Goal: Information Seeking & Learning: Learn about a topic

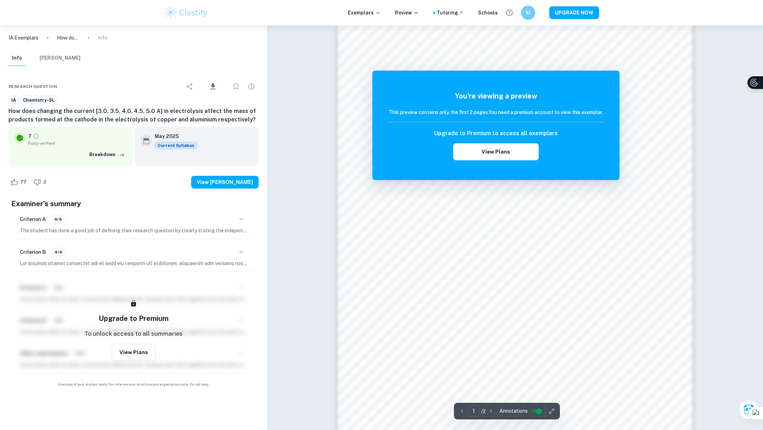
scroll to position [654, 0]
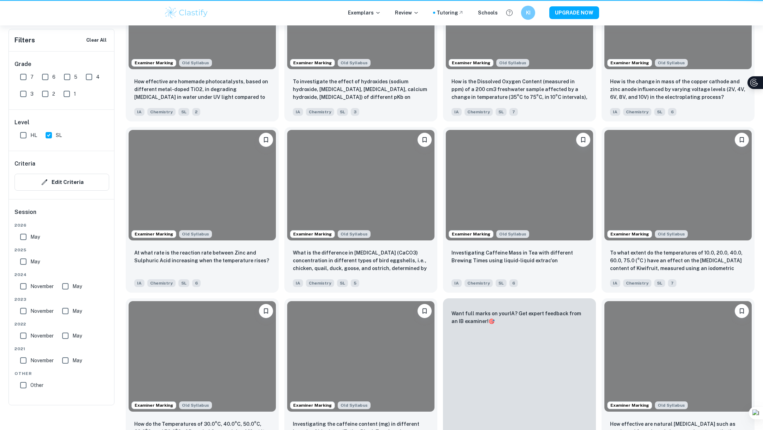
scroll to position [117, 0]
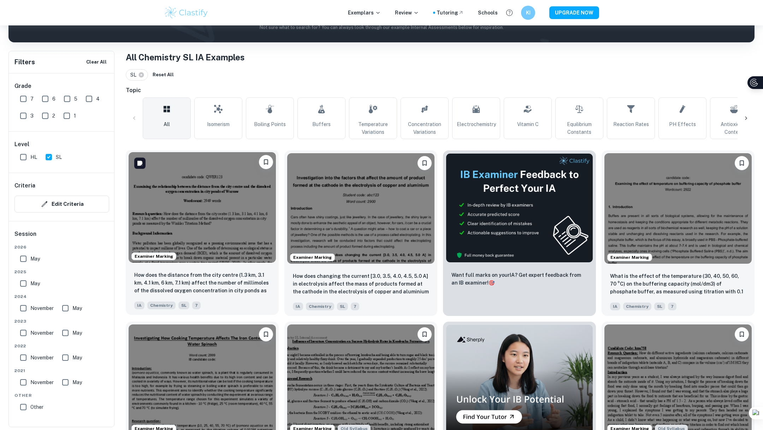
click at [228, 219] on img at bounding box center [202, 207] width 147 height 111
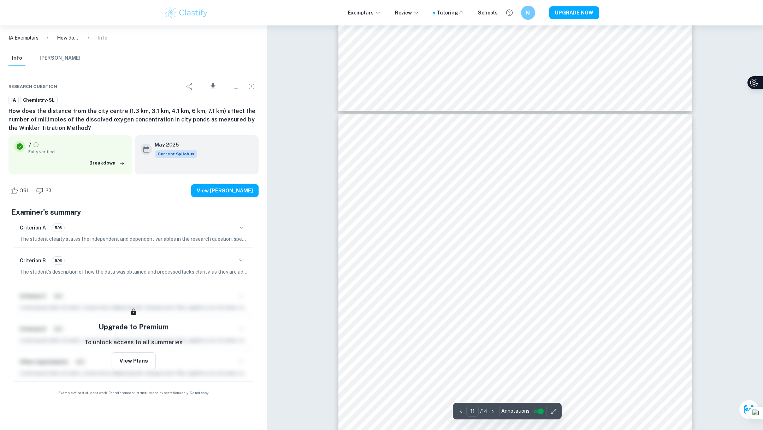
scroll to position [5117, 0]
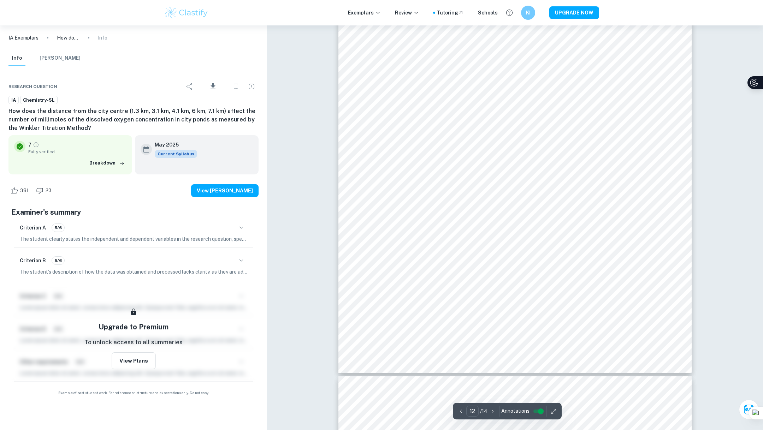
type input "13"
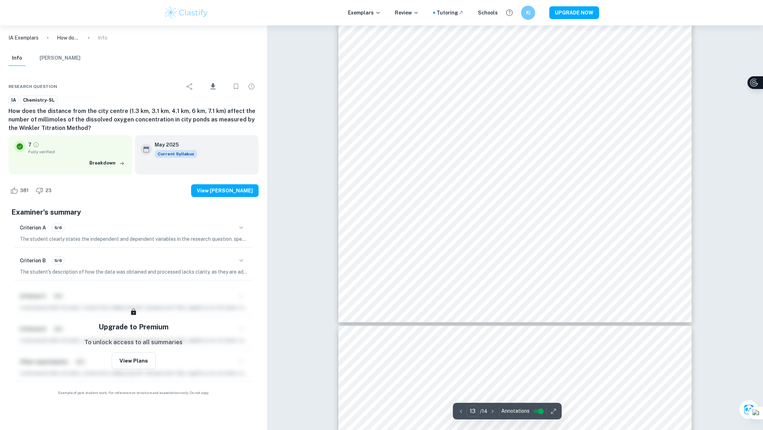
scroll to position [6477, 0]
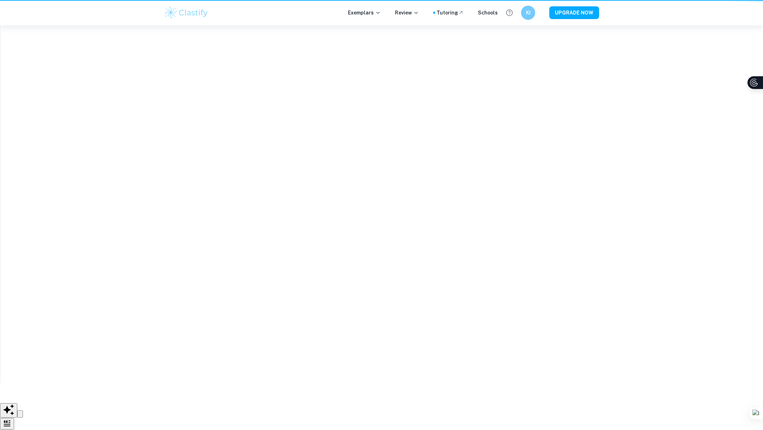
scroll to position [117, 0]
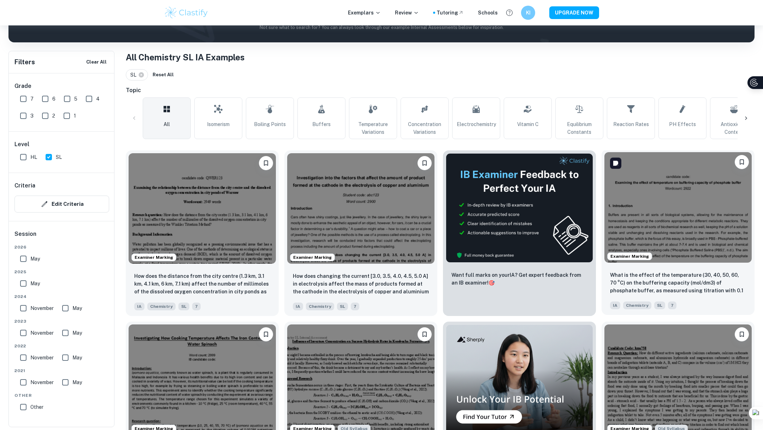
click at [684, 261] on img at bounding box center [678, 207] width 147 height 111
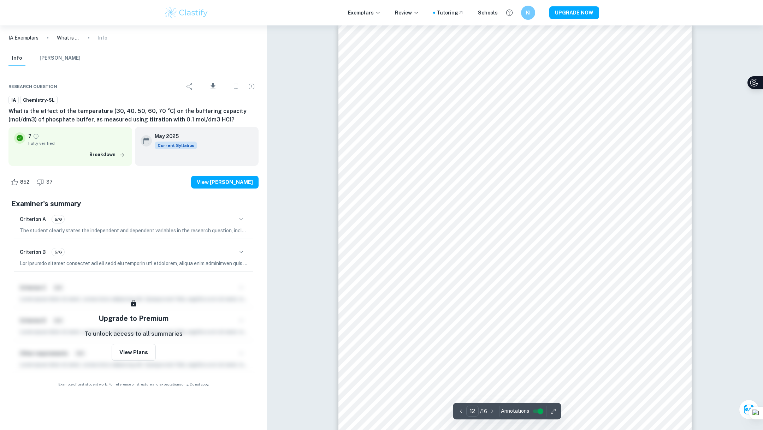
scroll to position [5660, 0]
type input "16"
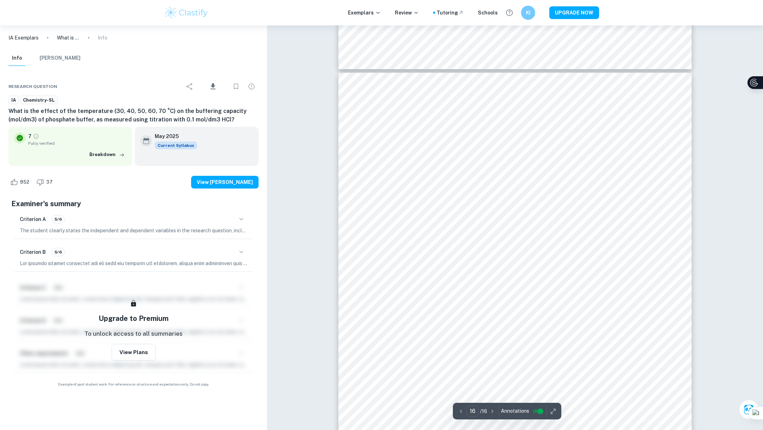
scroll to position [7878, 0]
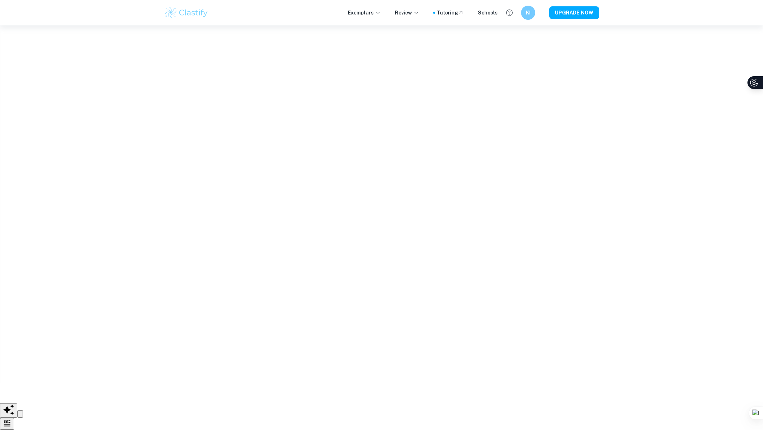
scroll to position [117, 0]
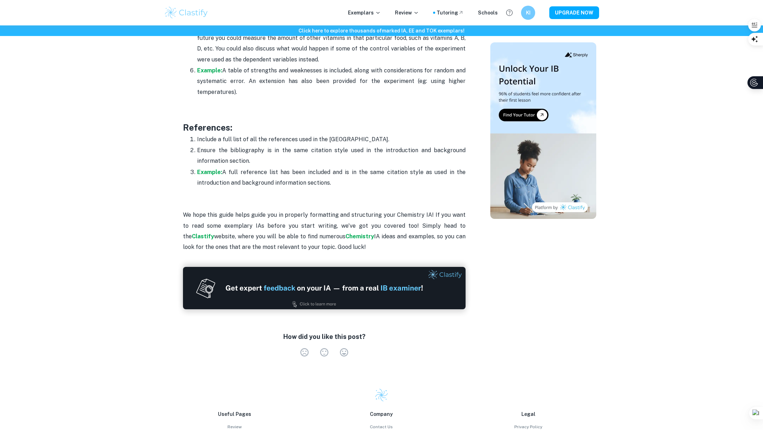
scroll to position [2216, 0]
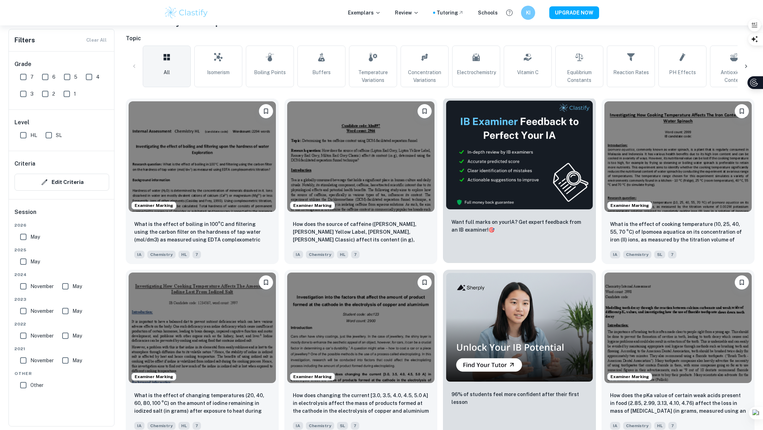
scroll to position [162, 0]
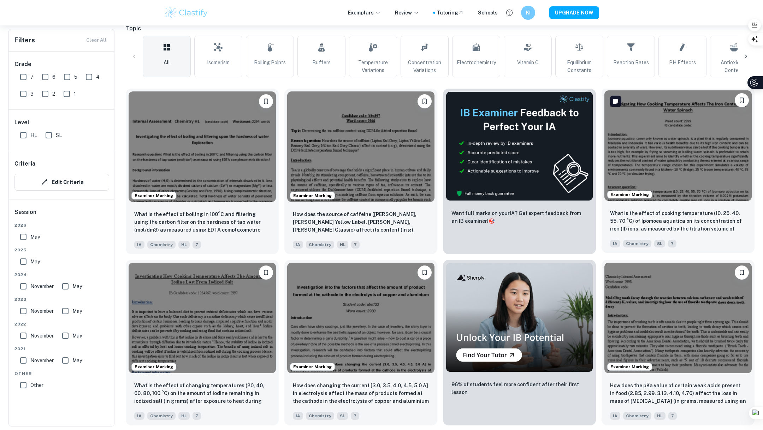
click at [654, 175] on img at bounding box center [678, 145] width 147 height 111
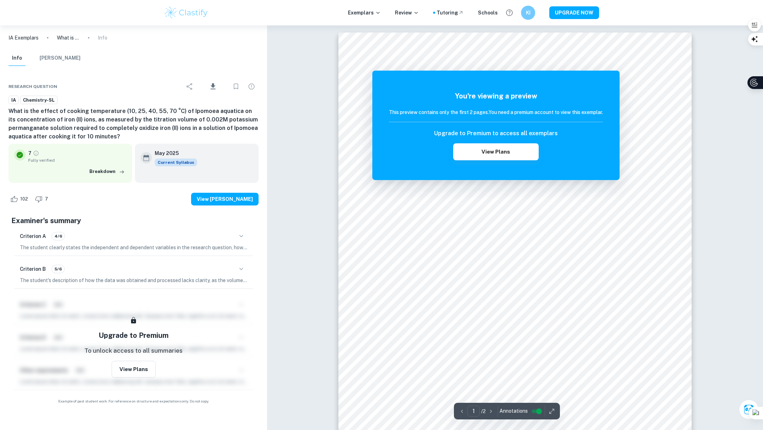
scroll to position [569, 0]
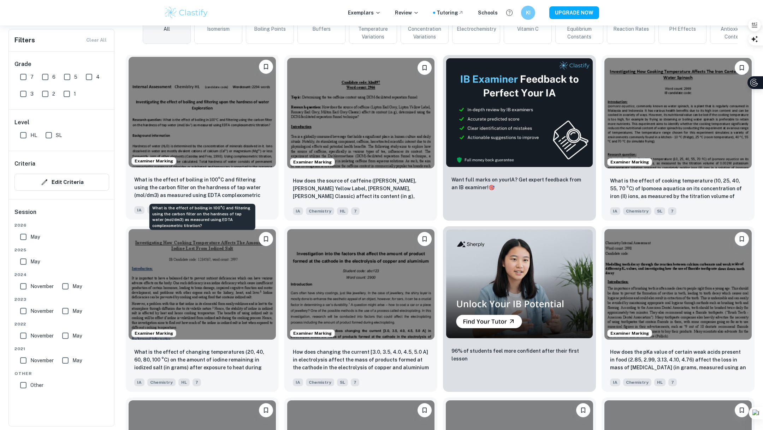
scroll to position [196, 0]
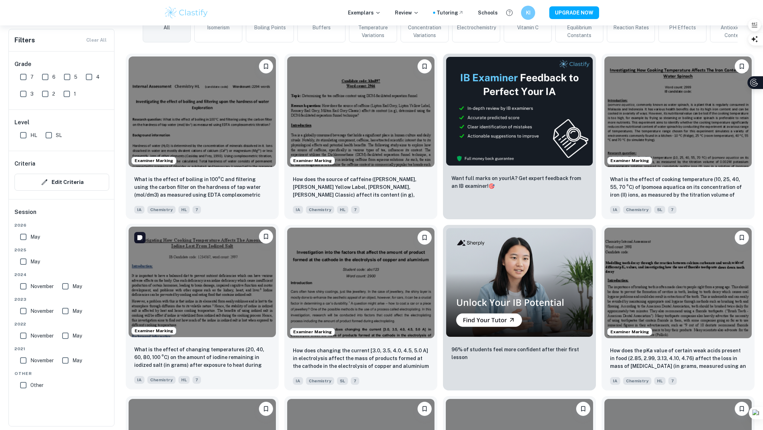
click at [201, 305] on img at bounding box center [202, 282] width 147 height 111
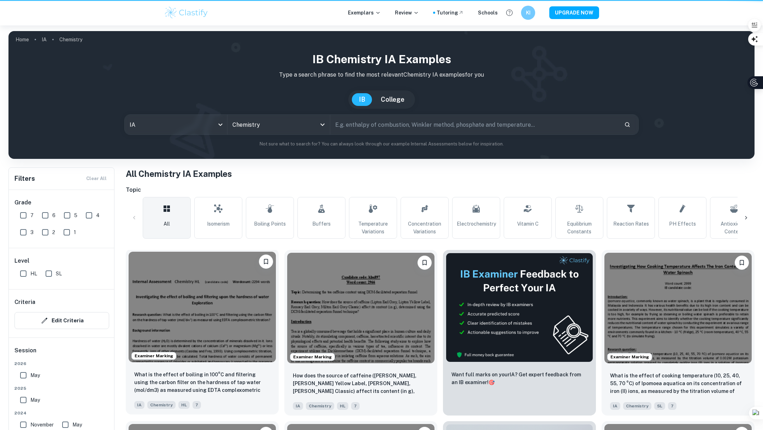
scroll to position [196, 0]
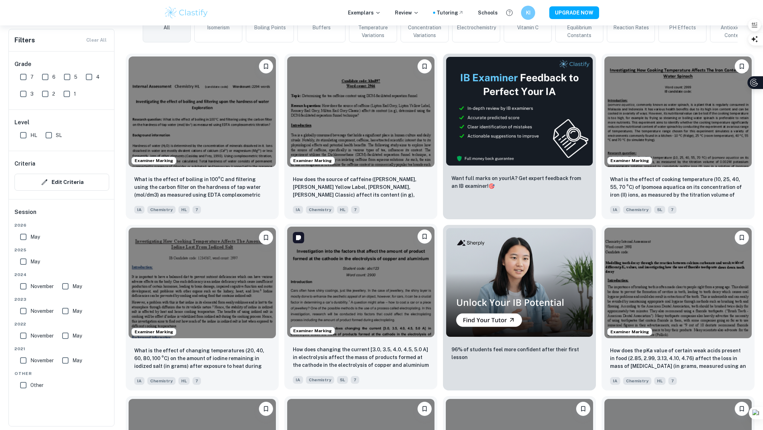
click at [369, 312] on img at bounding box center [360, 282] width 147 height 111
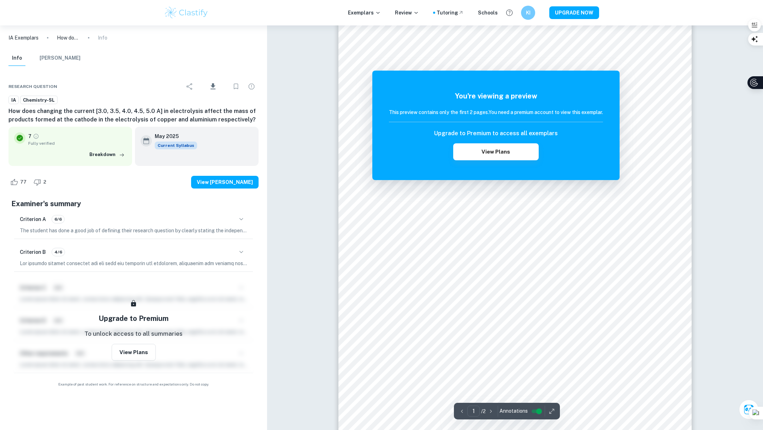
scroll to position [9, 0]
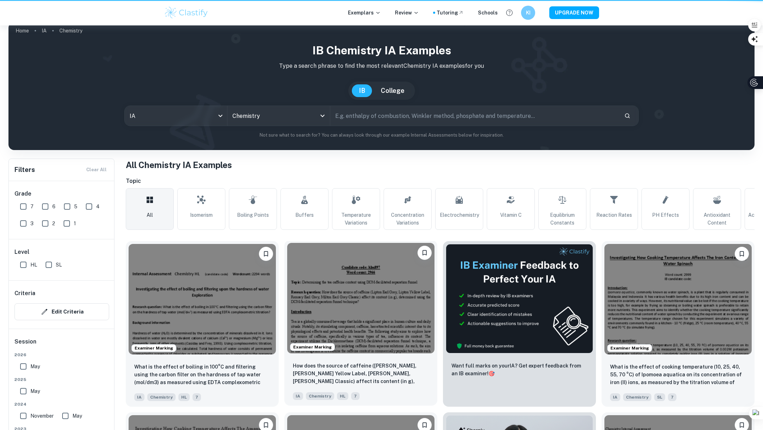
scroll to position [196, 0]
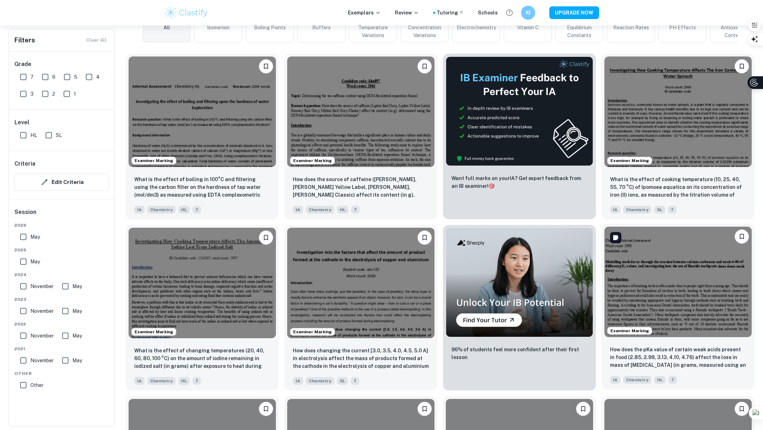
click at [707, 278] on img at bounding box center [678, 282] width 147 height 111
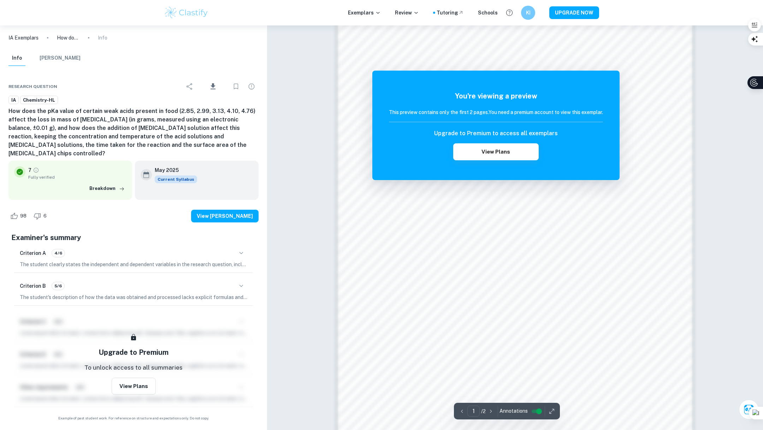
scroll to position [569, 0]
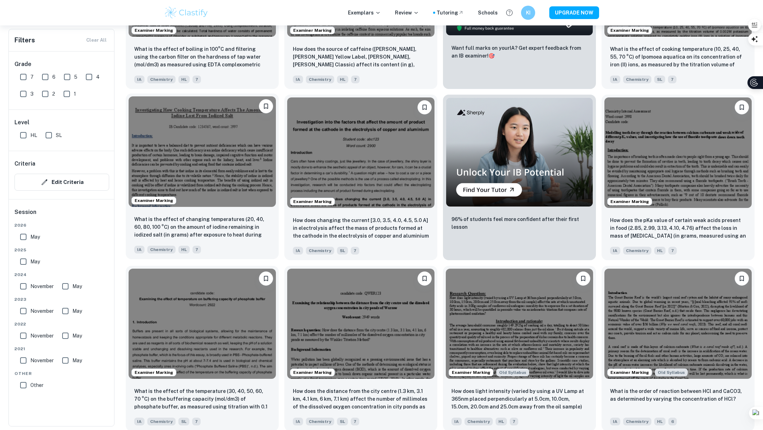
scroll to position [382, 0]
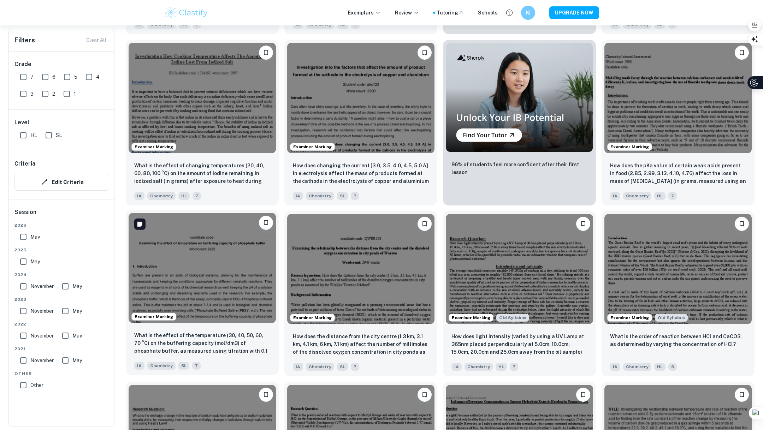
click at [220, 243] on img at bounding box center [202, 268] width 147 height 111
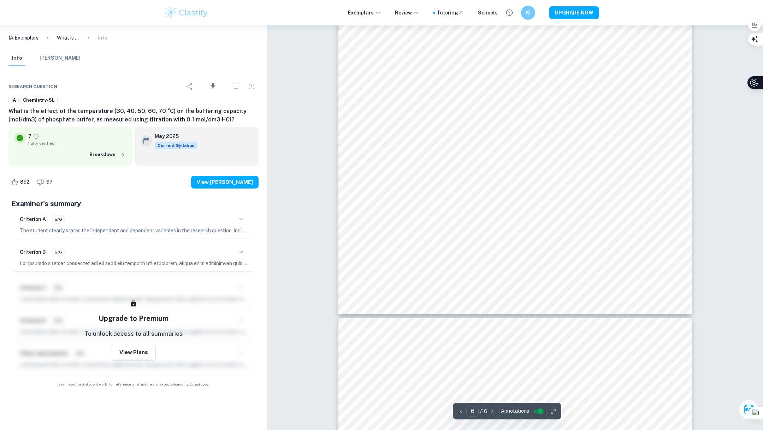
scroll to position [3258, 0]
type input "7"
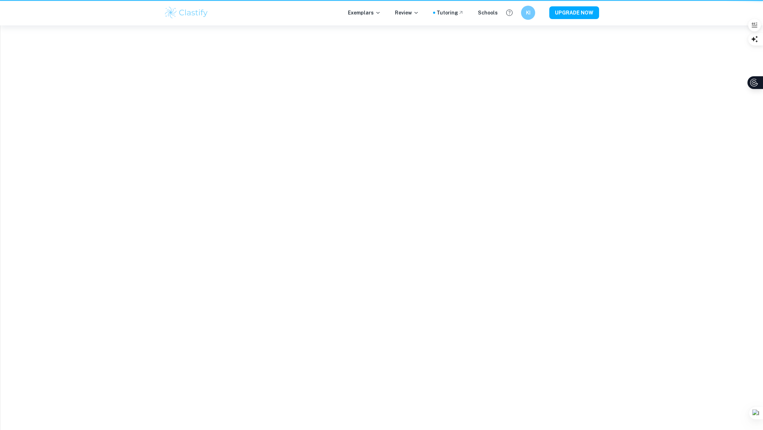
scroll to position [382, 0]
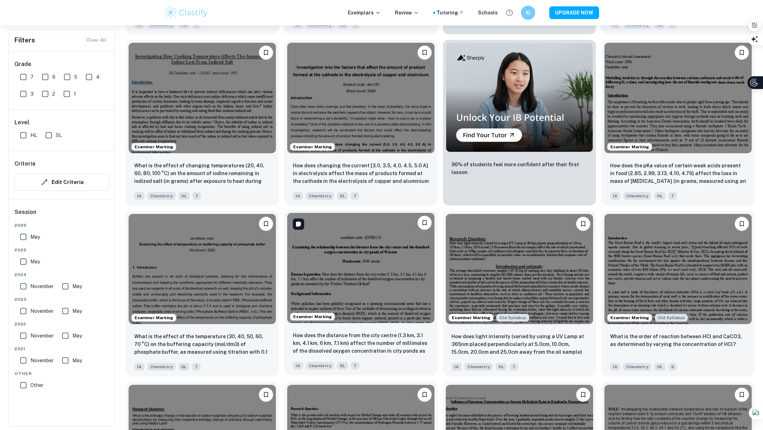
click at [350, 263] on img at bounding box center [360, 268] width 147 height 111
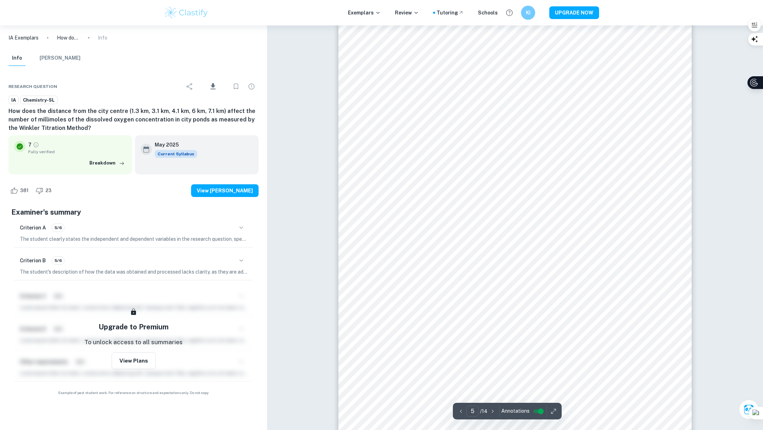
scroll to position [2316, 0]
type input "11"
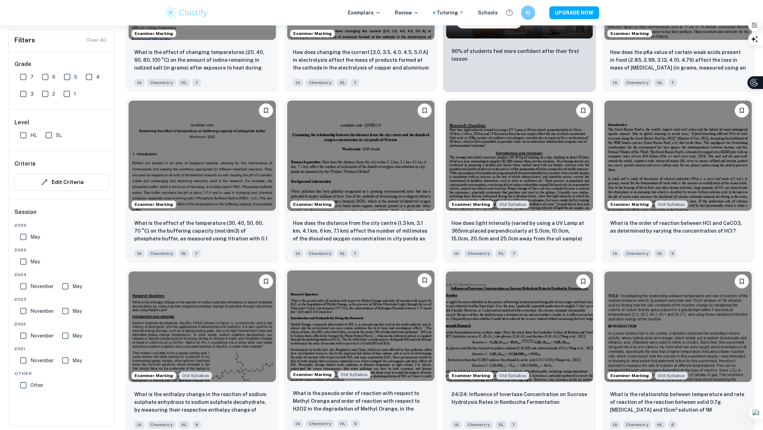
scroll to position [491, 0]
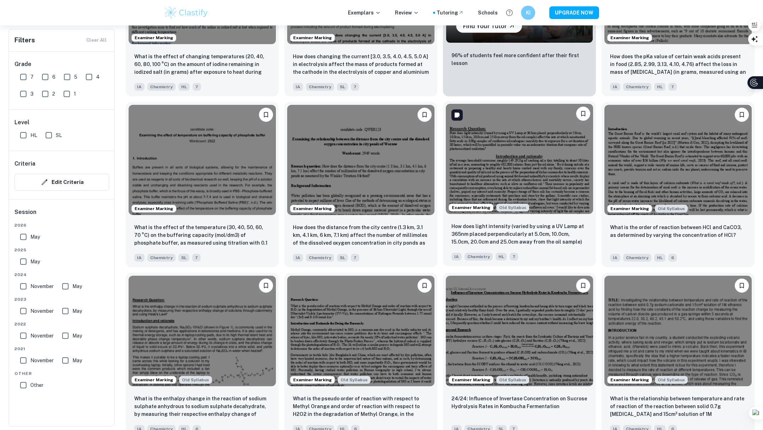
click at [512, 161] on img at bounding box center [519, 159] width 147 height 111
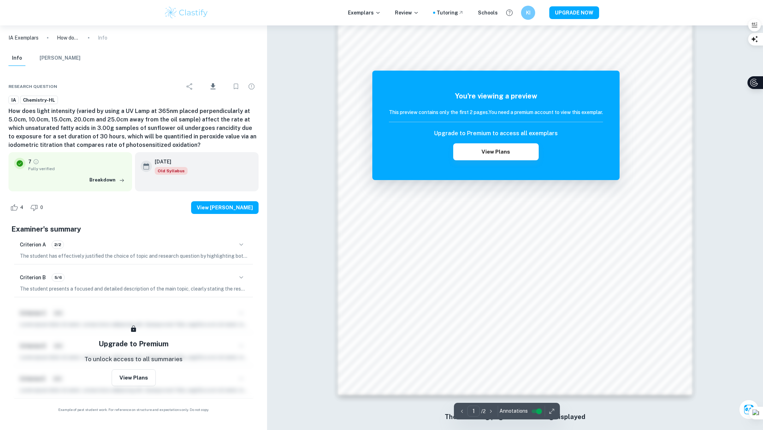
scroll to position [639, 0]
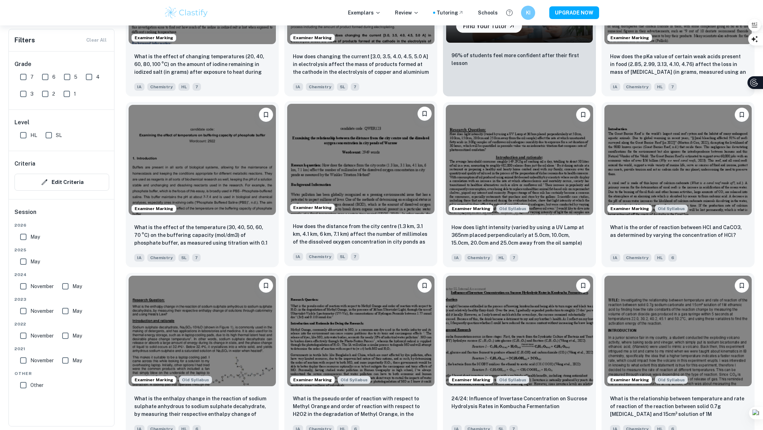
scroll to position [769, 0]
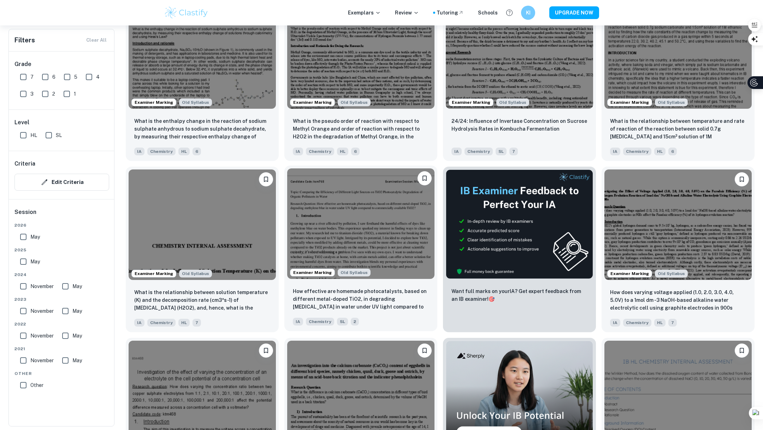
click at [386, 247] on img at bounding box center [360, 224] width 147 height 111
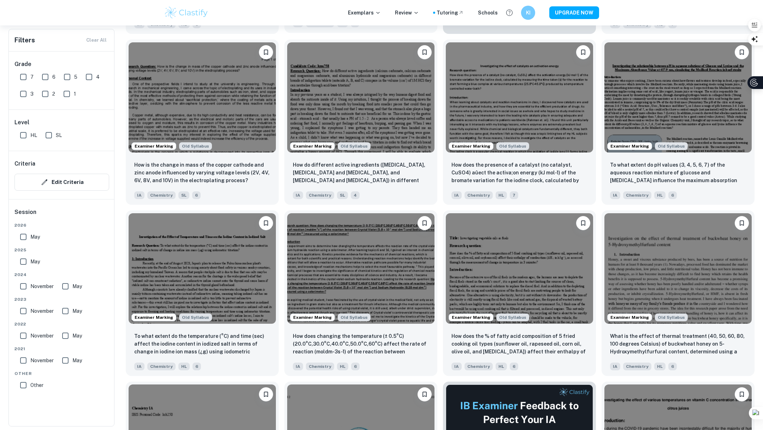
scroll to position [1476, 0]
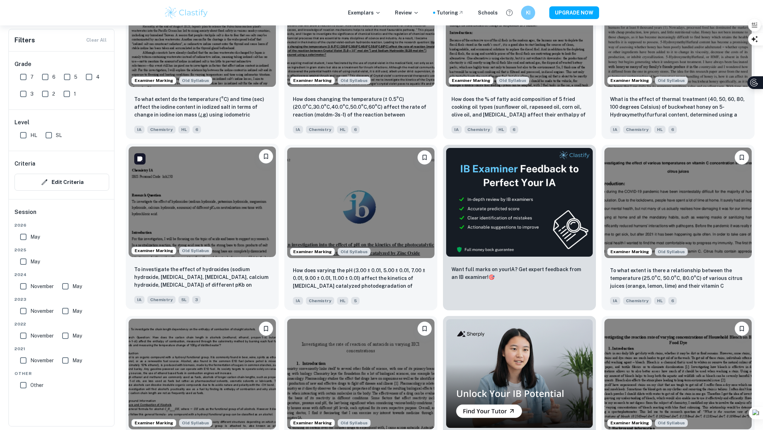
click at [205, 219] on img at bounding box center [202, 202] width 147 height 111
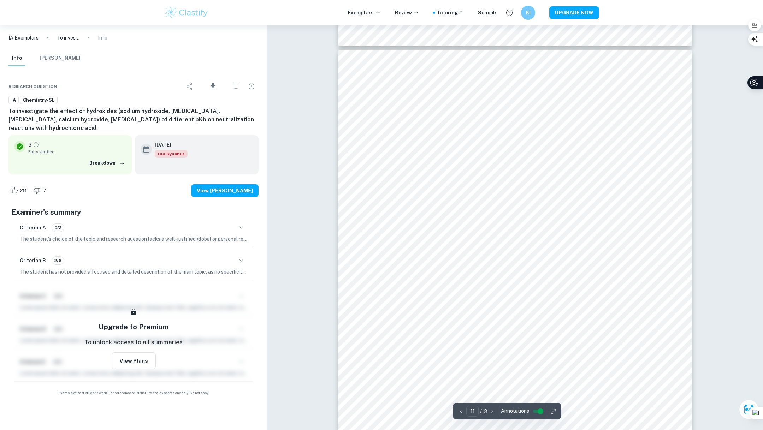
scroll to position [4814, 0]
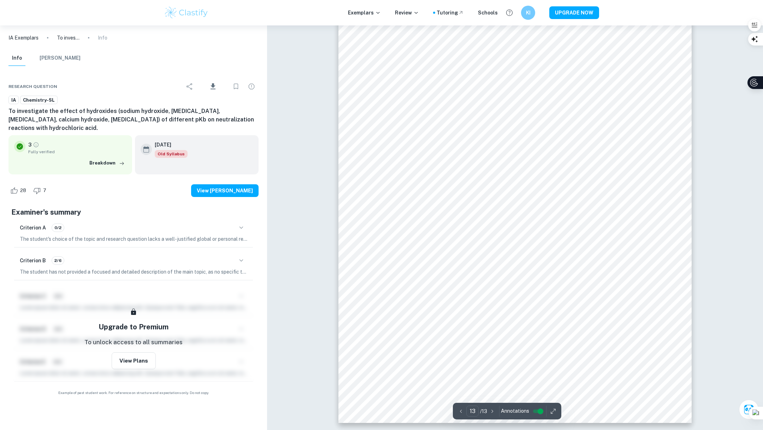
type input "12"
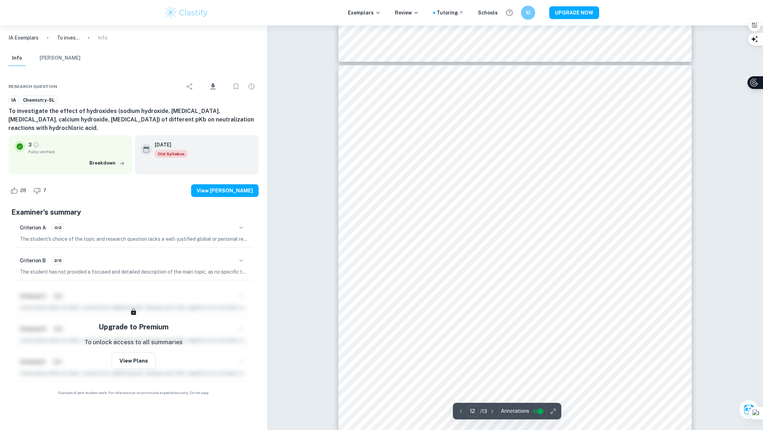
scroll to position [5115, 0]
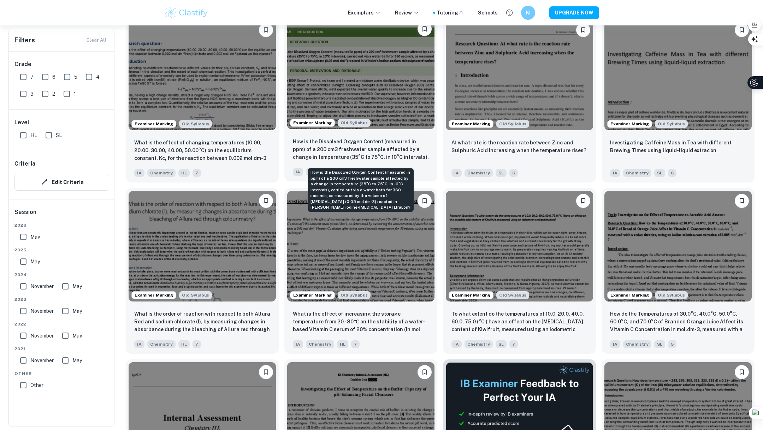
scroll to position [1936, 0]
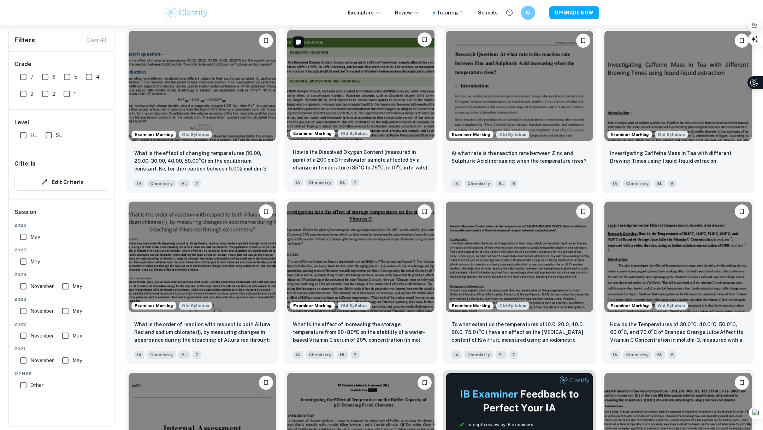
click at [377, 92] on img at bounding box center [360, 85] width 147 height 111
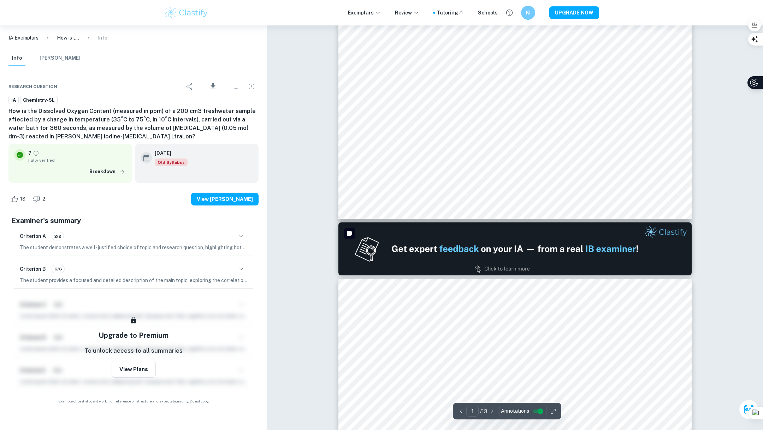
scroll to position [221, 0]
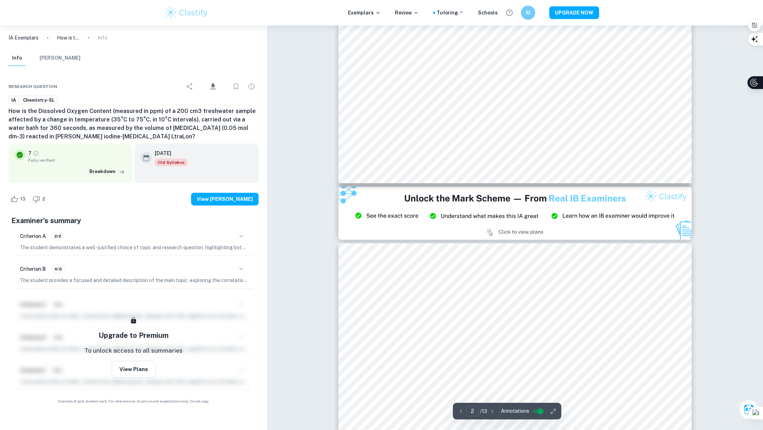
type input "3"
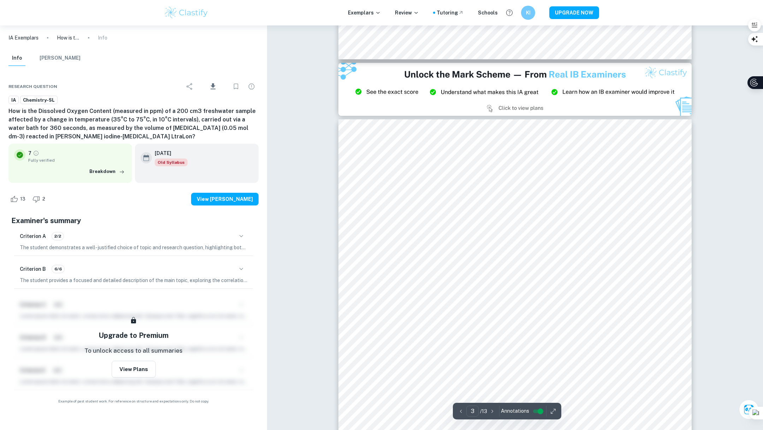
scroll to position [1063, 0]
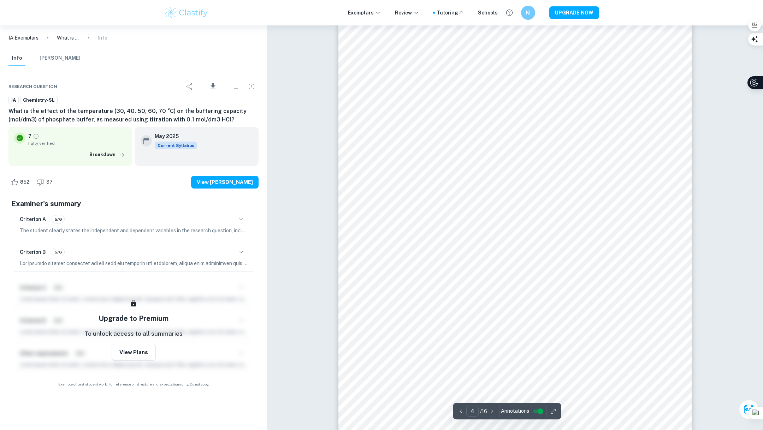
scroll to position [1771, 0]
type input "3"
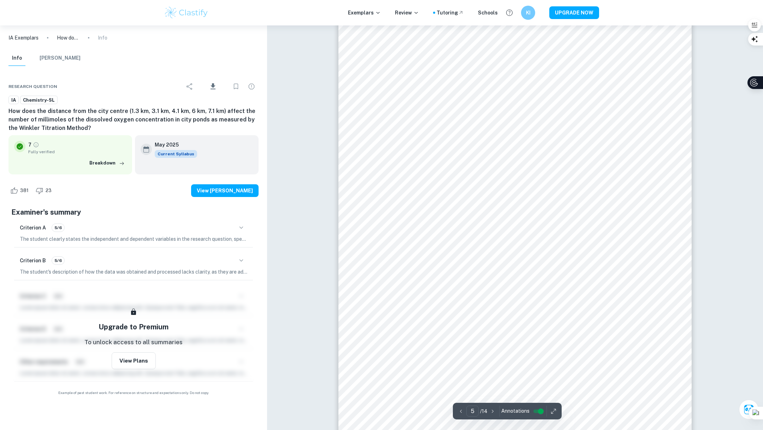
scroll to position [1919, 0]
type input "4"
